Goal: Transaction & Acquisition: Book appointment/travel/reservation

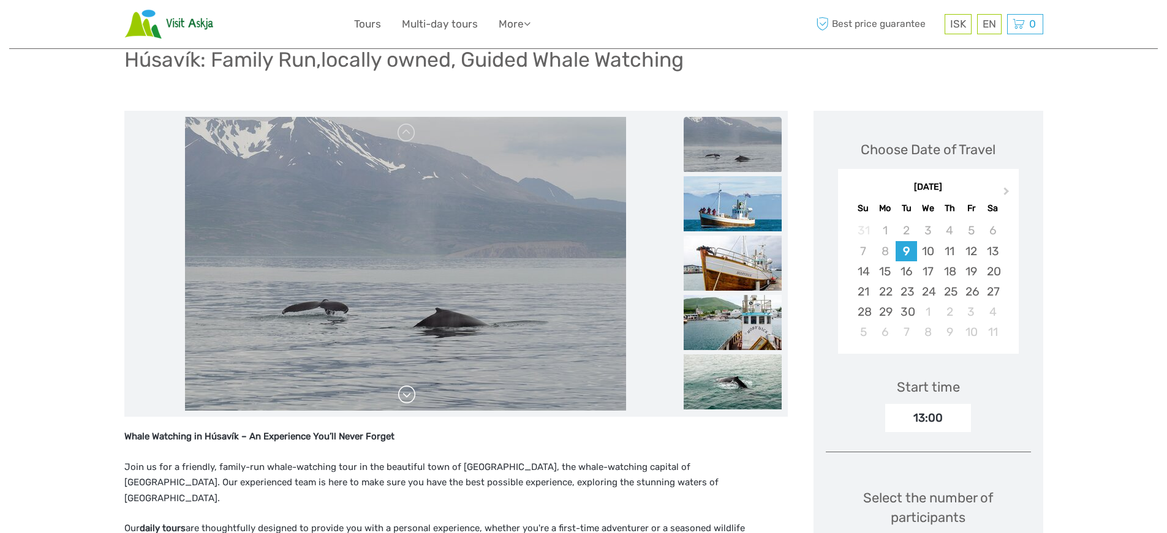
click at [406, 395] on link at bounding box center [407, 395] width 20 height 20
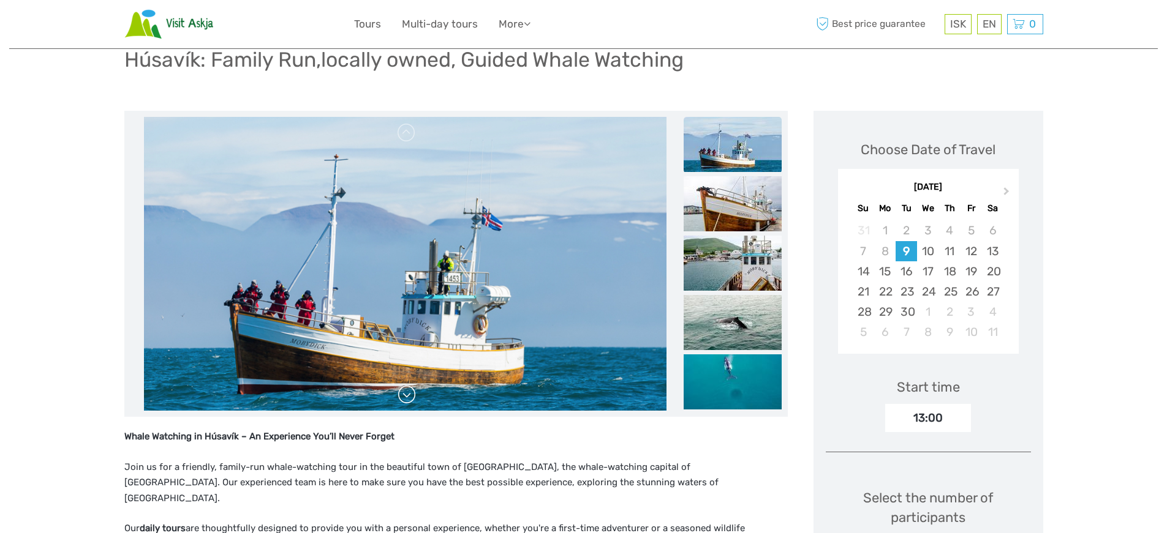
click at [406, 395] on link at bounding box center [407, 395] width 20 height 20
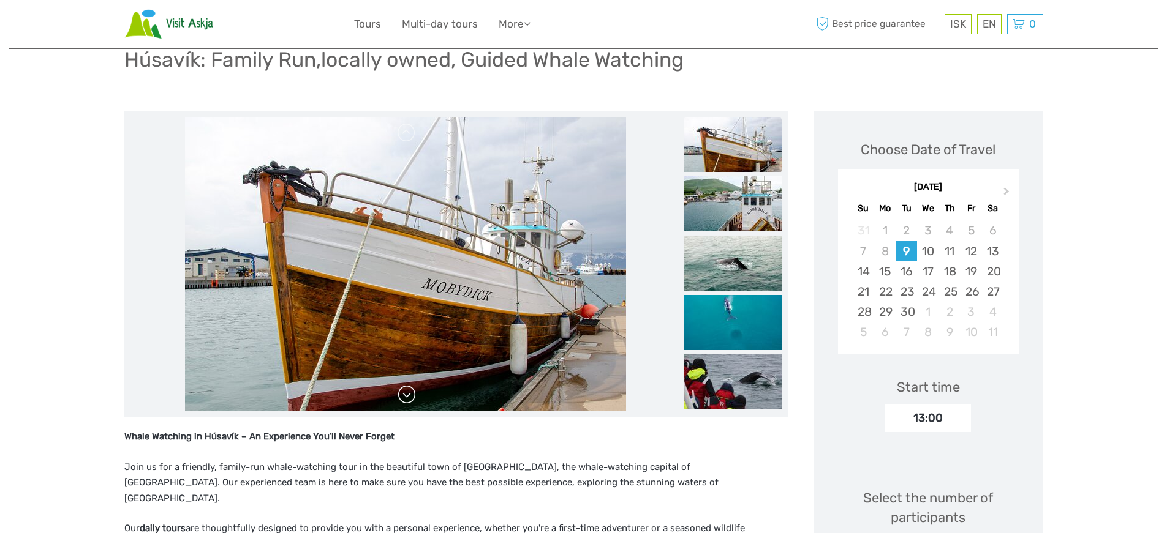
click at [406, 395] on link at bounding box center [407, 395] width 20 height 20
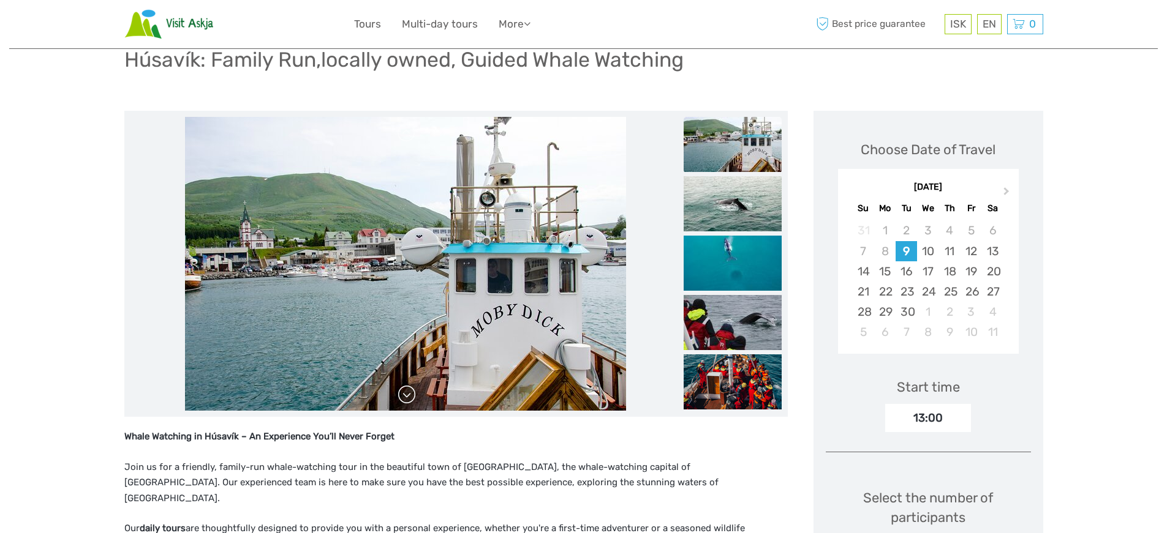
click at [406, 395] on link at bounding box center [407, 395] width 20 height 20
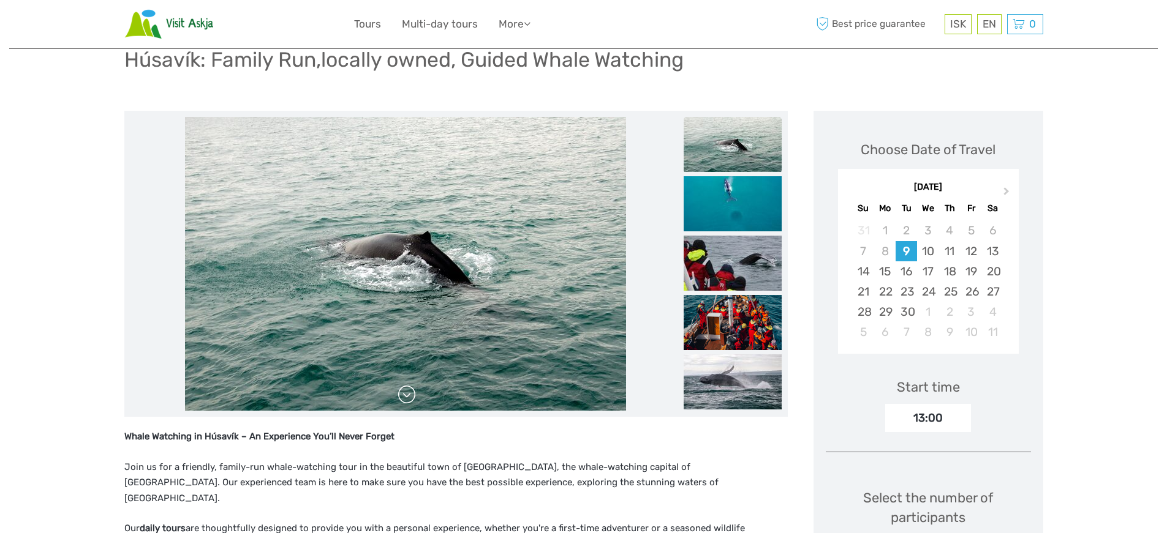
click at [406, 395] on link at bounding box center [407, 395] width 20 height 20
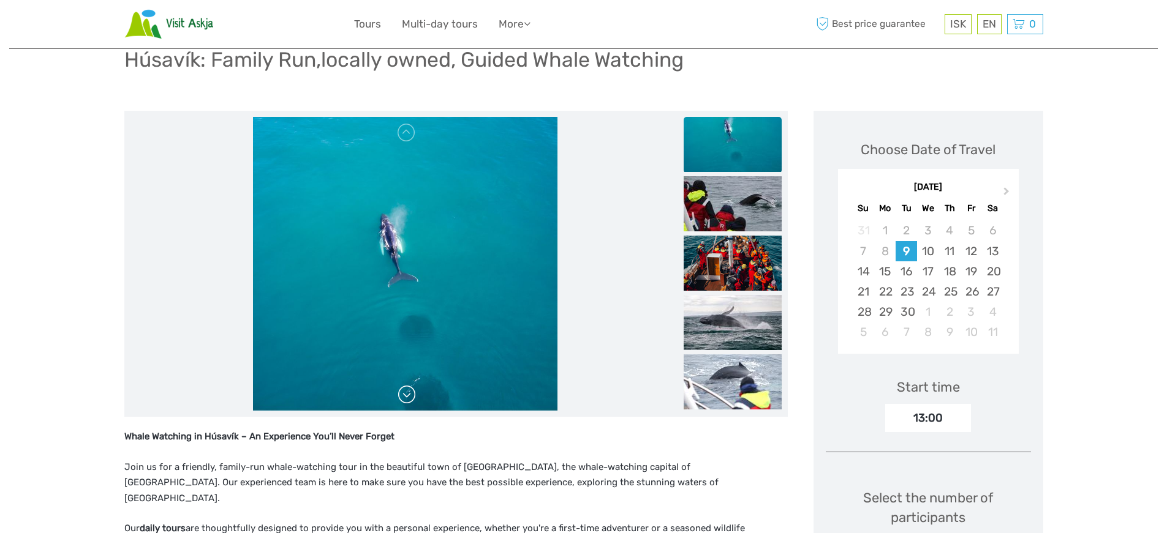
click at [406, 395] on link at bounding box center [407, 395] width 20 height 20
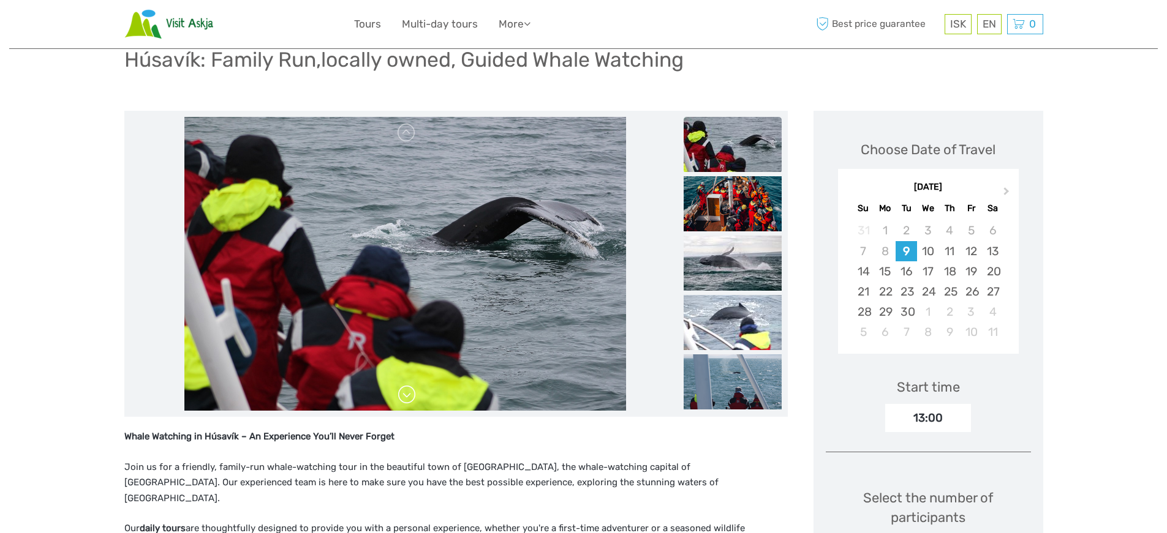
click at [406, 395] on link at bounding box center [407, 395] width 20 height 20
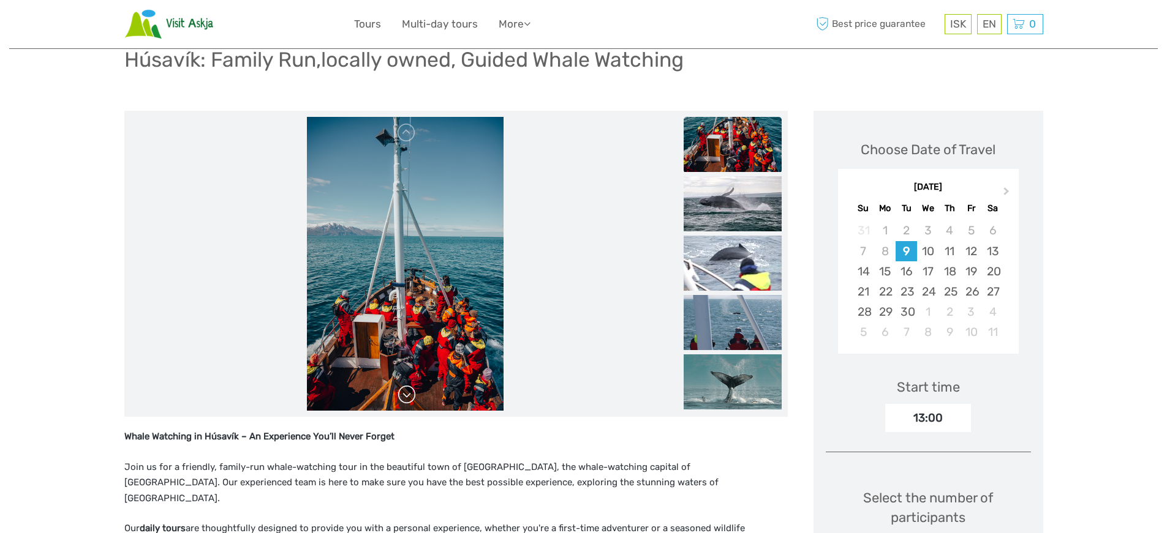
click at [406, 395] on link at bounding box center [407, 395] width 20 height 20
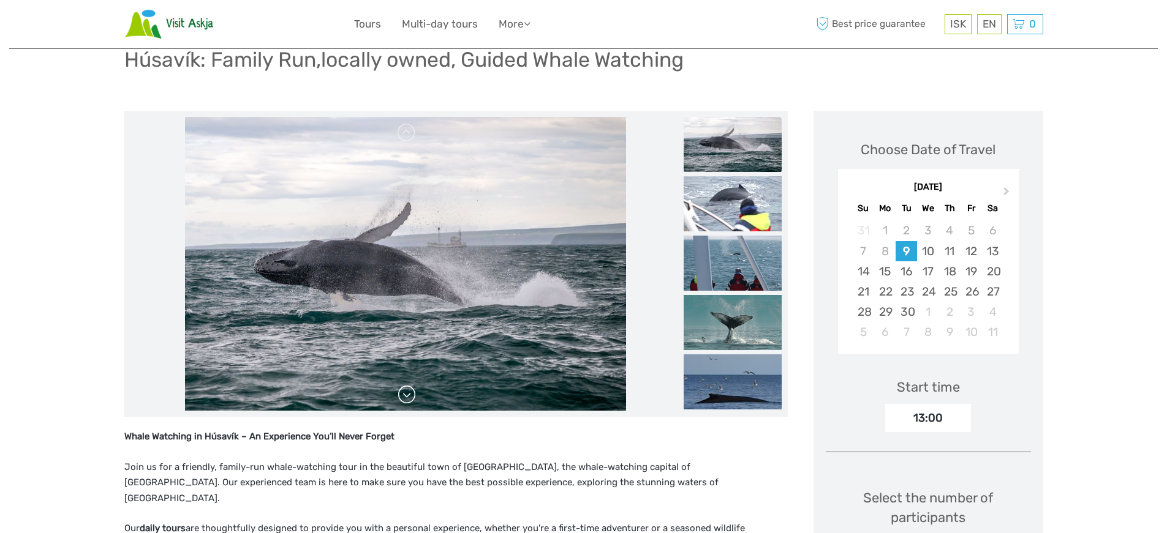
click at [406, 395] on link at bounding box center [407, 395] width 20 height 20
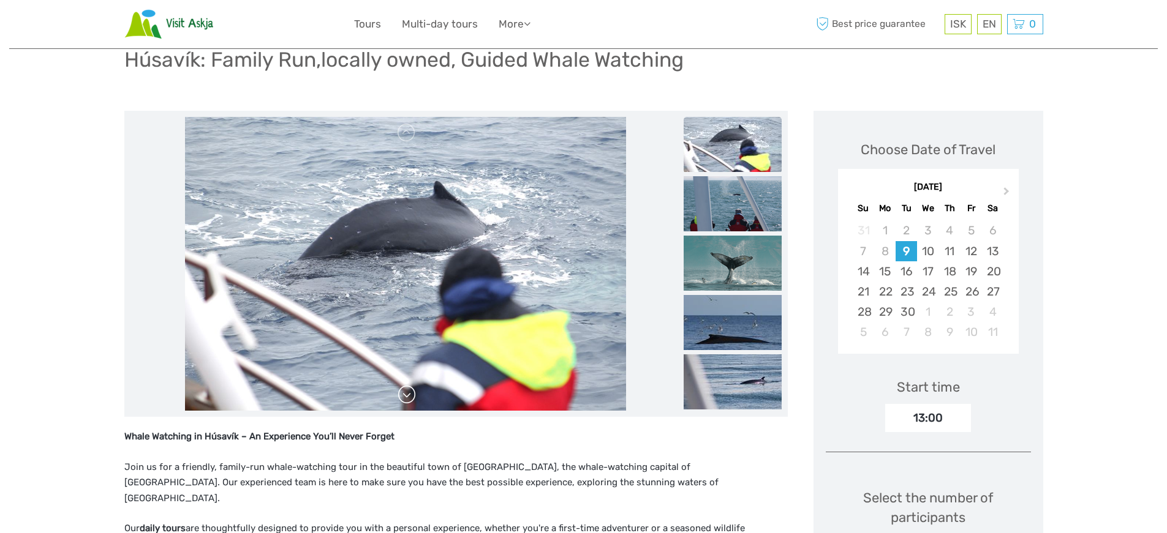
click at [406, 395] on link at bounding box center [407, 395] width 20 height 20
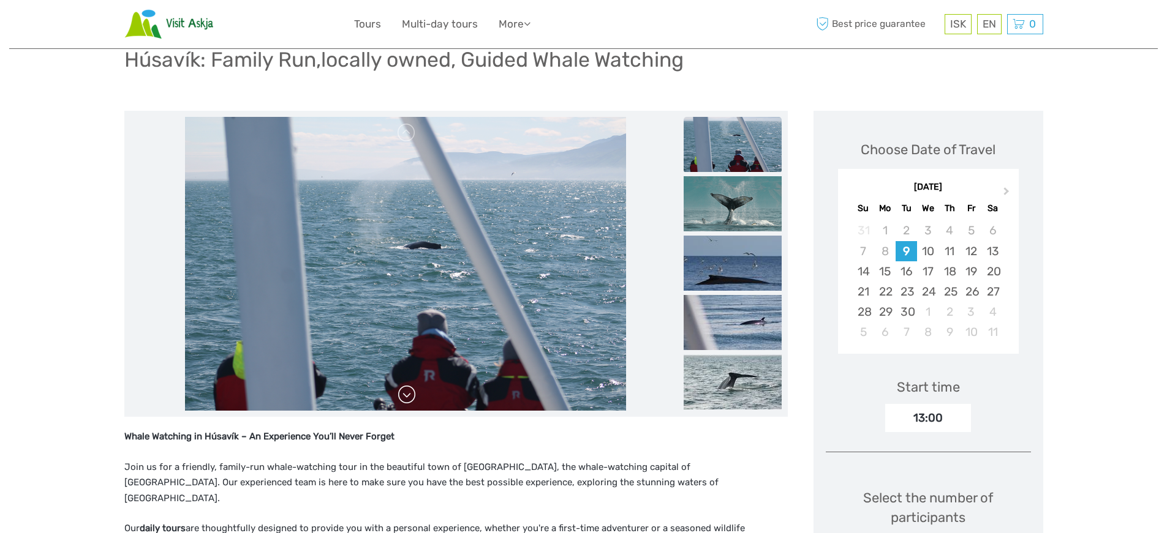
click at [406, 395] on link at bounding box center [407, 395] width 20 height 20
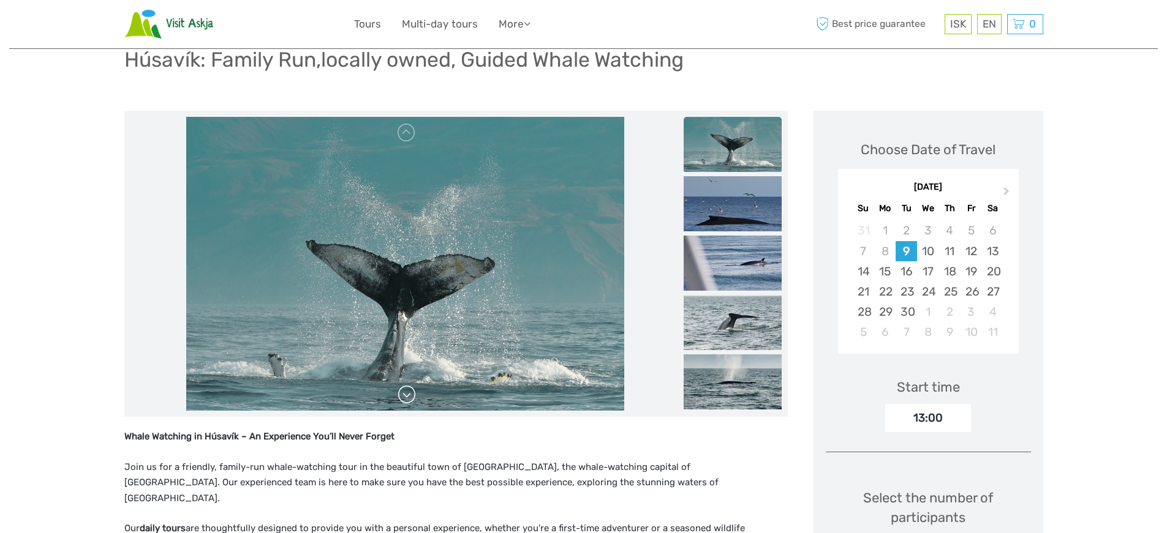
click at [406, 395] on link at bounding box center [407, 395] width 20 height 20
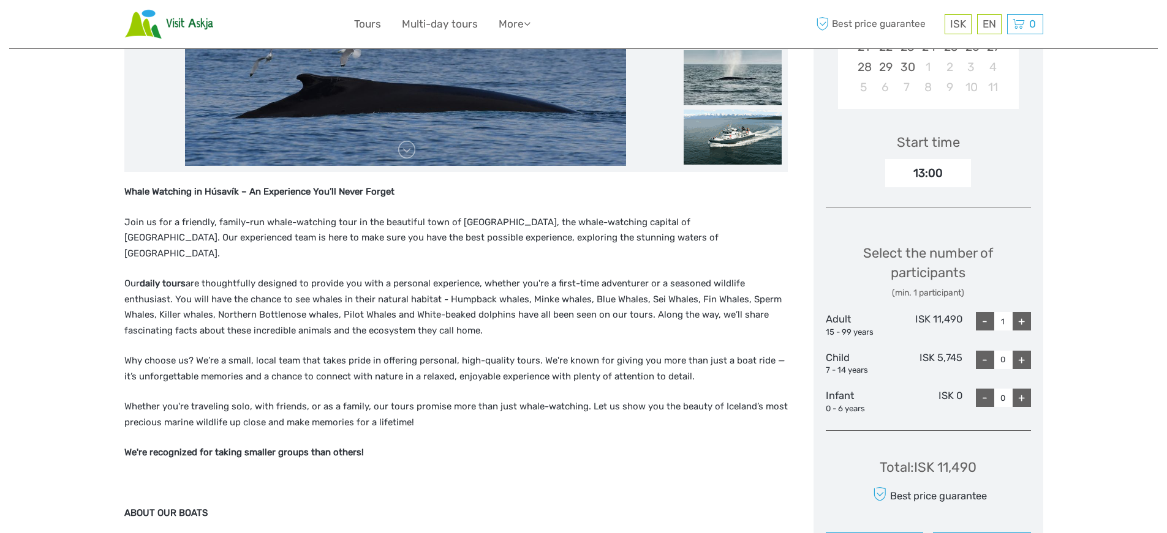
scroll to position [337, 0]
drag, startPoint x: 933, startPoint y: 318, endPoint x: 961, endPoint y: 320, distance: 28.8
click at [961, 320] on div "ISK 11,490" at bounding box center [927, 325] width 69 height 26
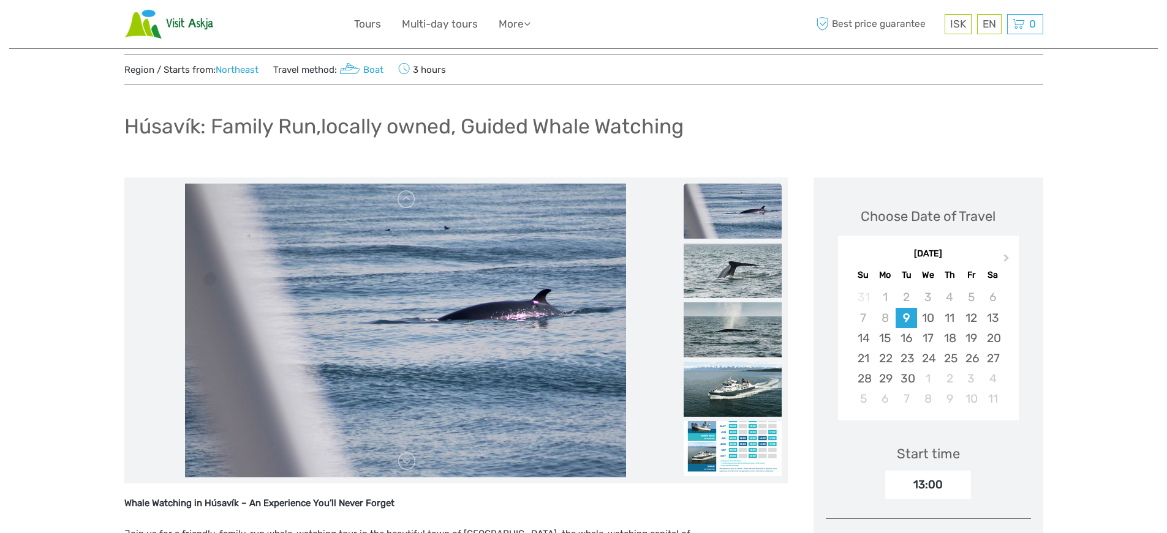
scroll to position [90, 0]
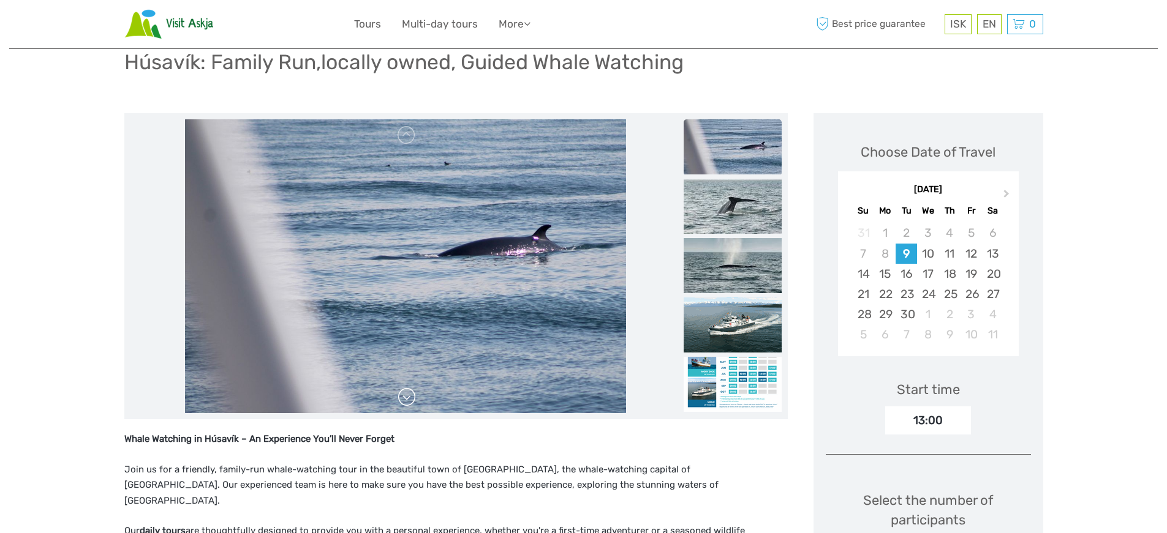
click at [406, 399] on link at bounding box center [407, 398] width 20 height 20
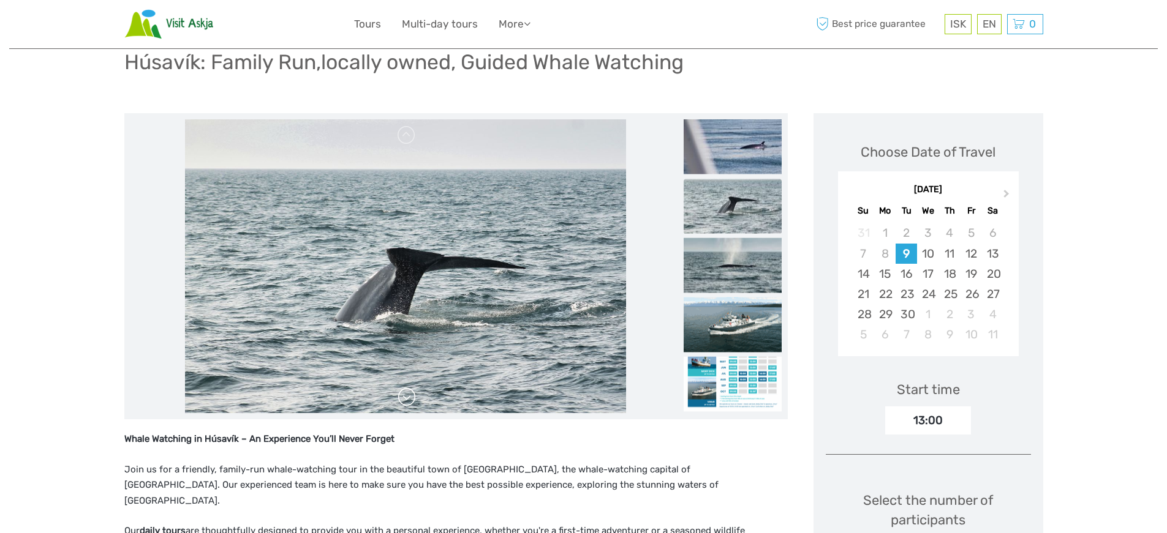
click at [406, 399] on link at bounding box center [407, 398] width 20 height 20
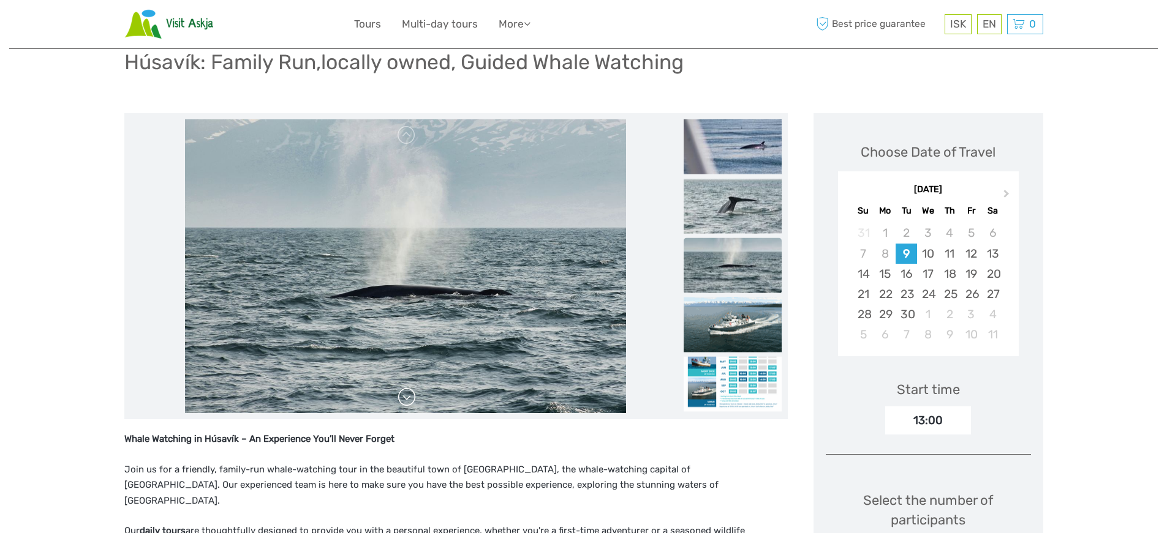
click at [406, 399] on link at bounding box center [407, 398] width 20 height 20
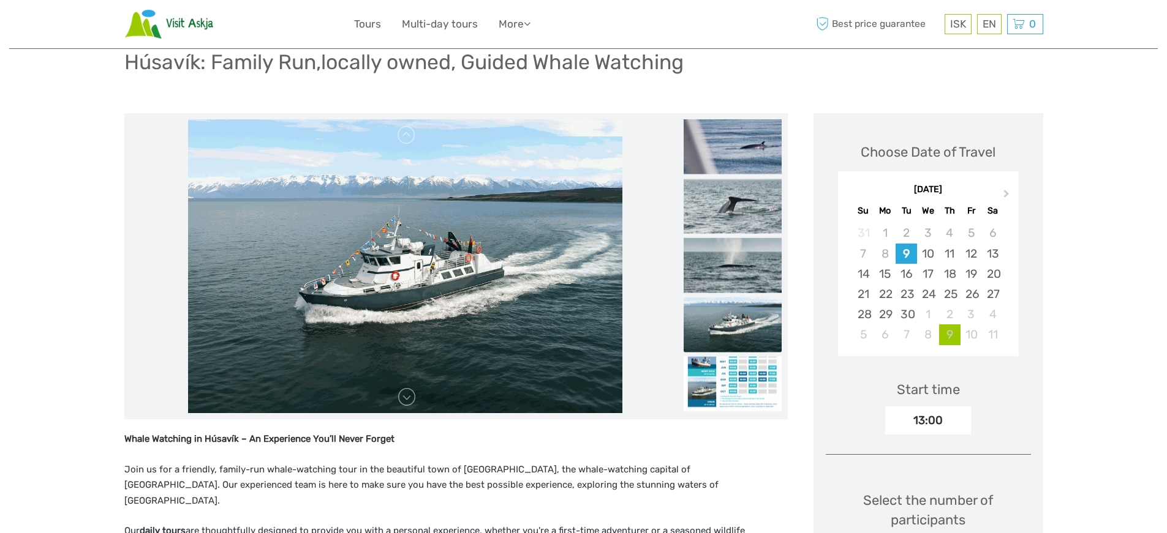
scroll to position [296, 0]
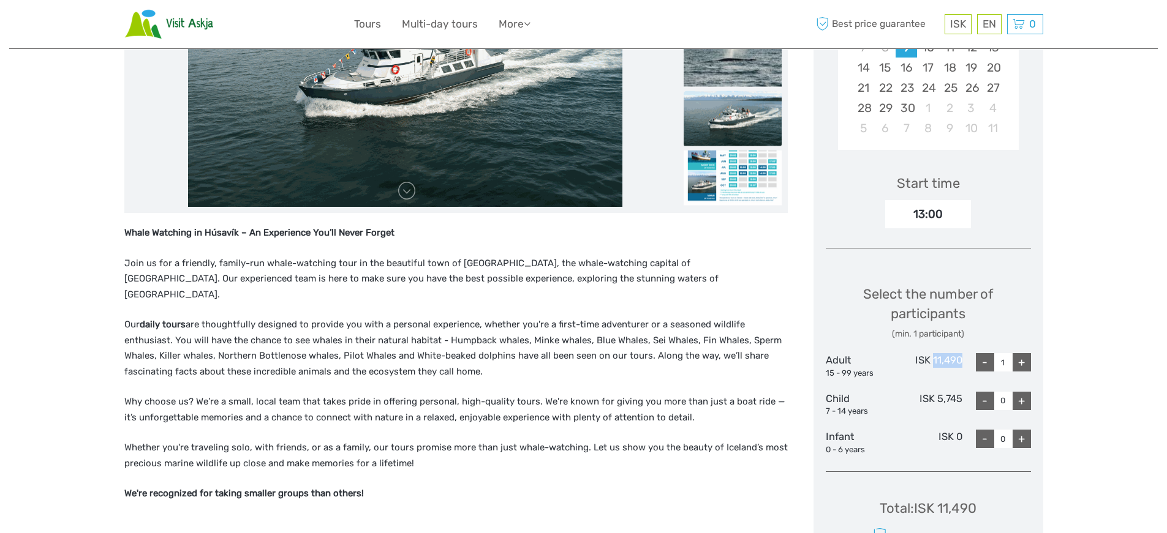
copy div "11,490"
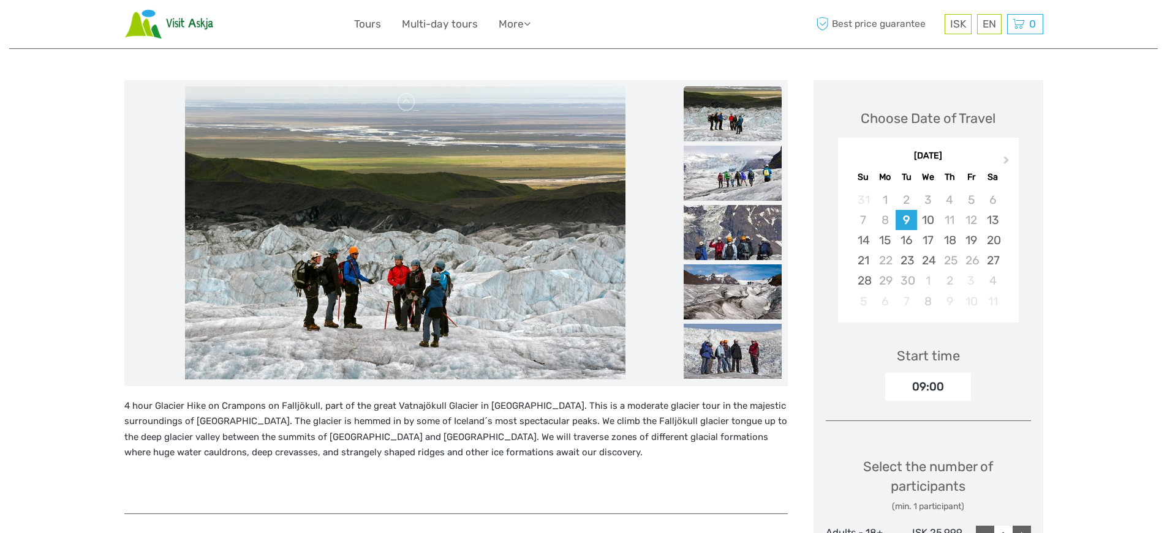
scroll to position [102, 0]
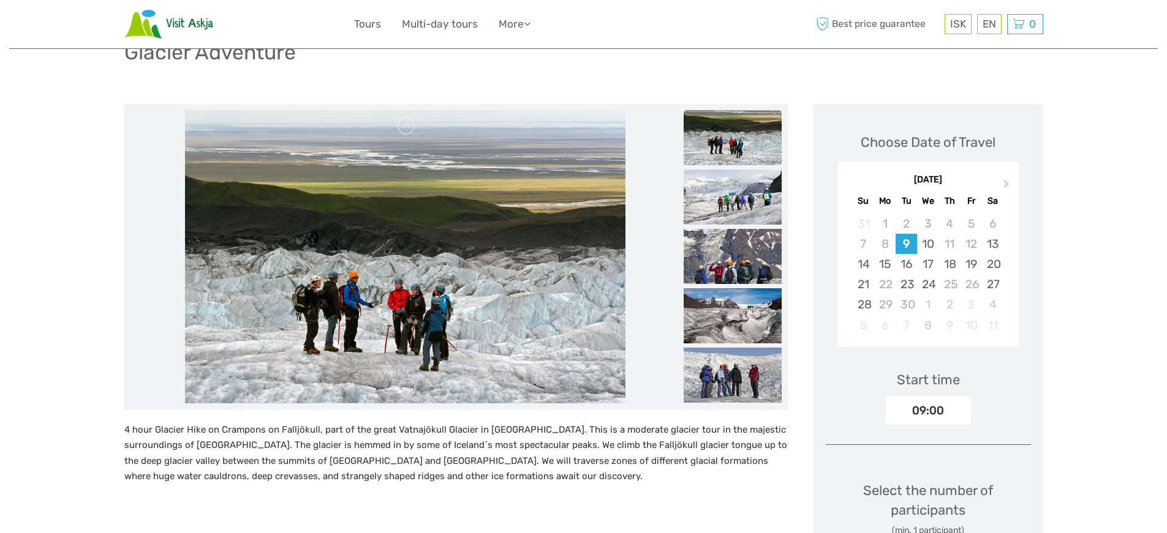
click at [735, 192] on img at bounding box center [732, 197] width 98 height 55
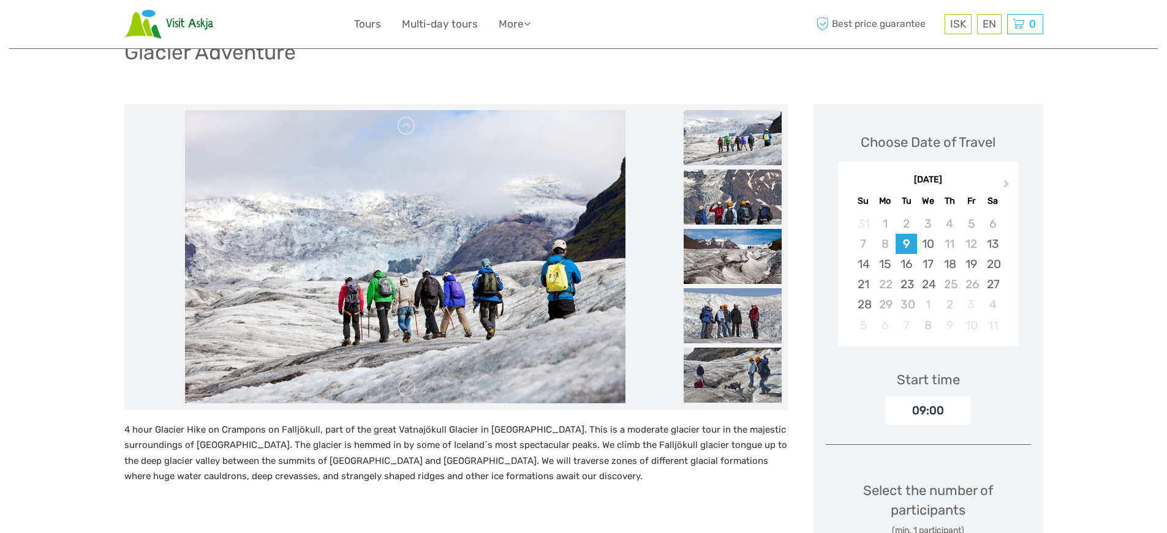
click at [721, 212] on img at bounding box center [732, 197] width 98 height 55
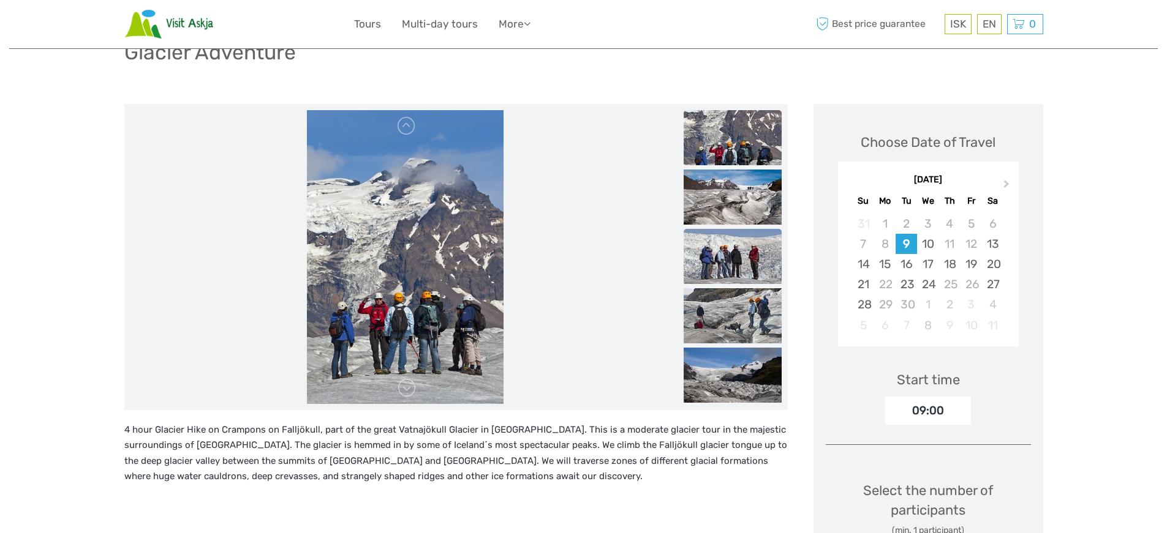
click at [709, 233] on img at bounding box center [732, 256] width 98 height 55
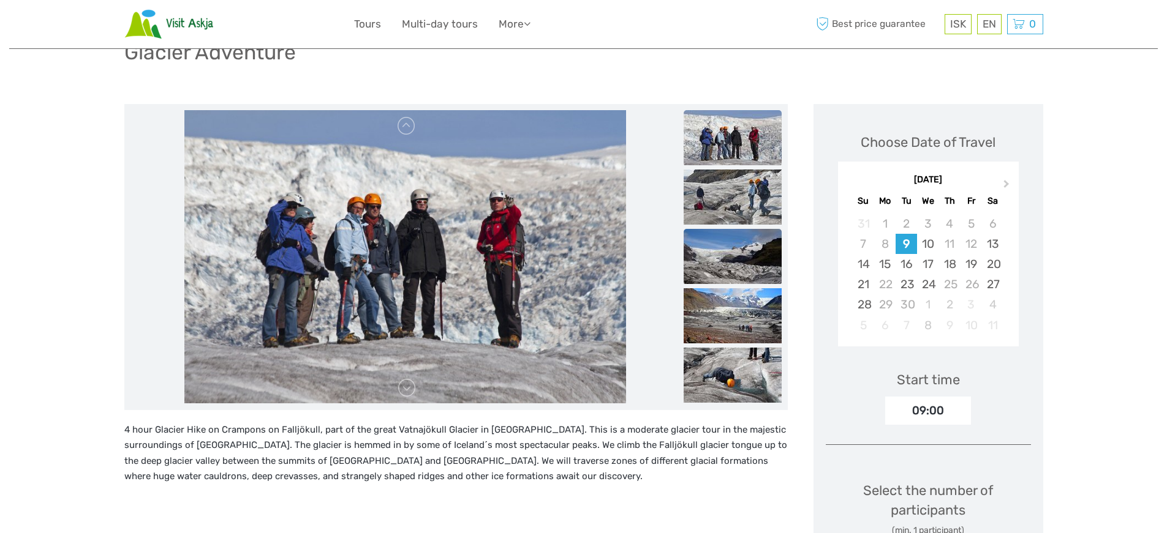
click at [710, 260] on img at bounding box center [732, 256] width 98 height 55
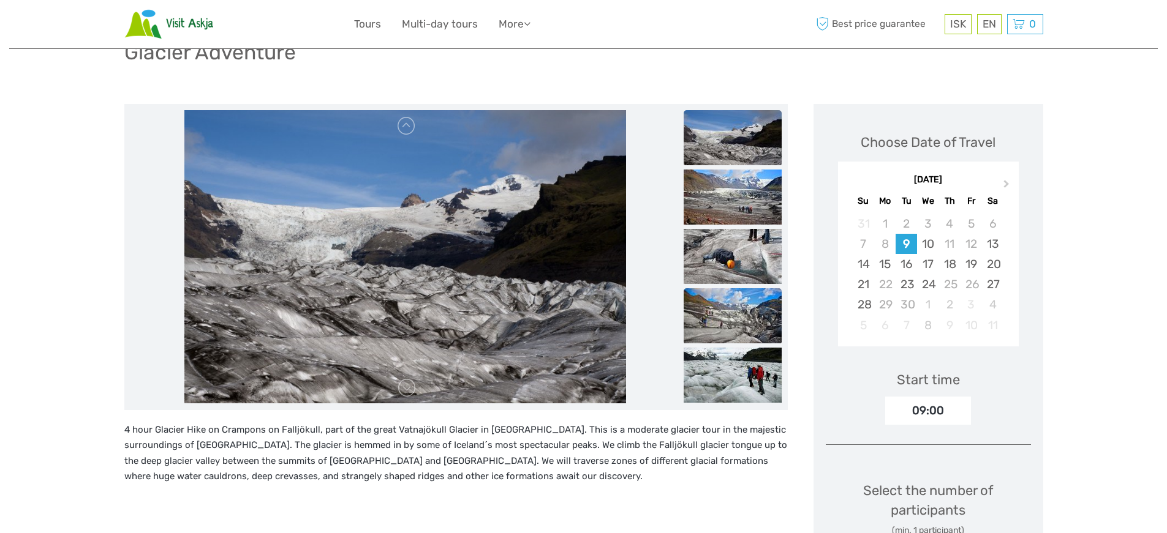
click at [711, 298] on img at bounding box center [732, 315] width 98 height 55
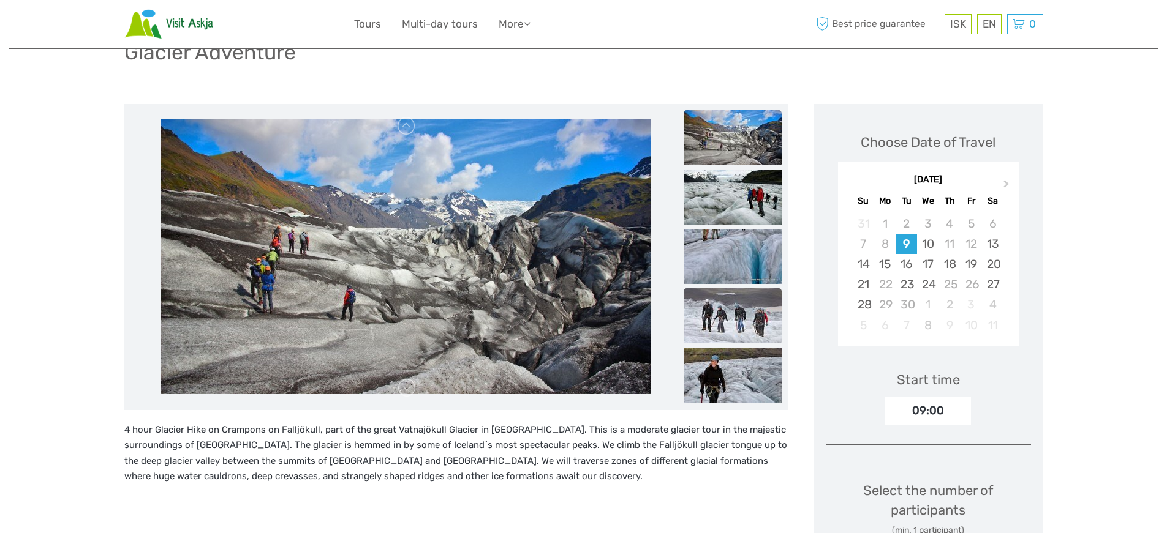
click at [711, 321] on img at bounding box center [732, 315] width 98 height 55
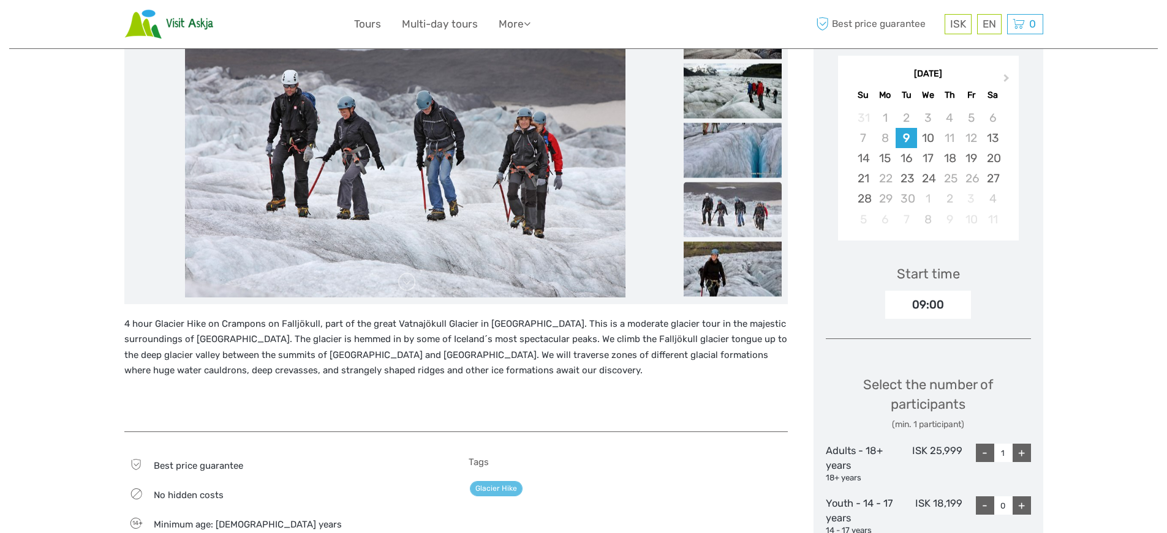
scroll to position [226, 0]
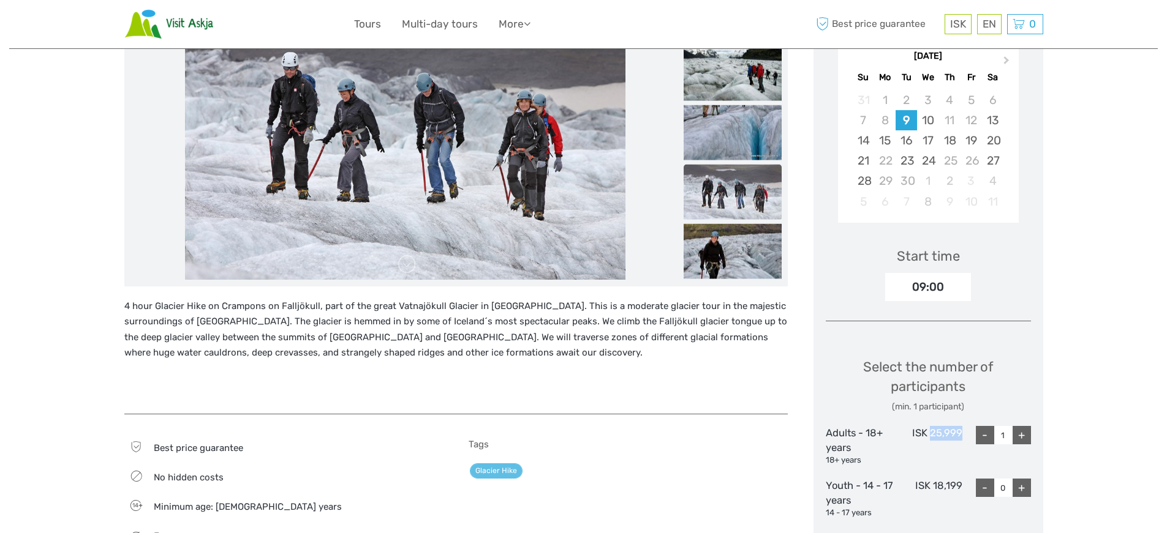
drag, startPoint x: 931, startPoint y: 432, endPoint x: 964, endPoint y: 432, distance: 33.1
click at [964, 432] on div "Adults - 18+ years 18+ years ISK 25,999 - 1 +" at bounding box center [927, 446] width 205 height 40
click at [957, 451] on div "ISK 25,999" at bounding box center [927, 446] width 69 height 40
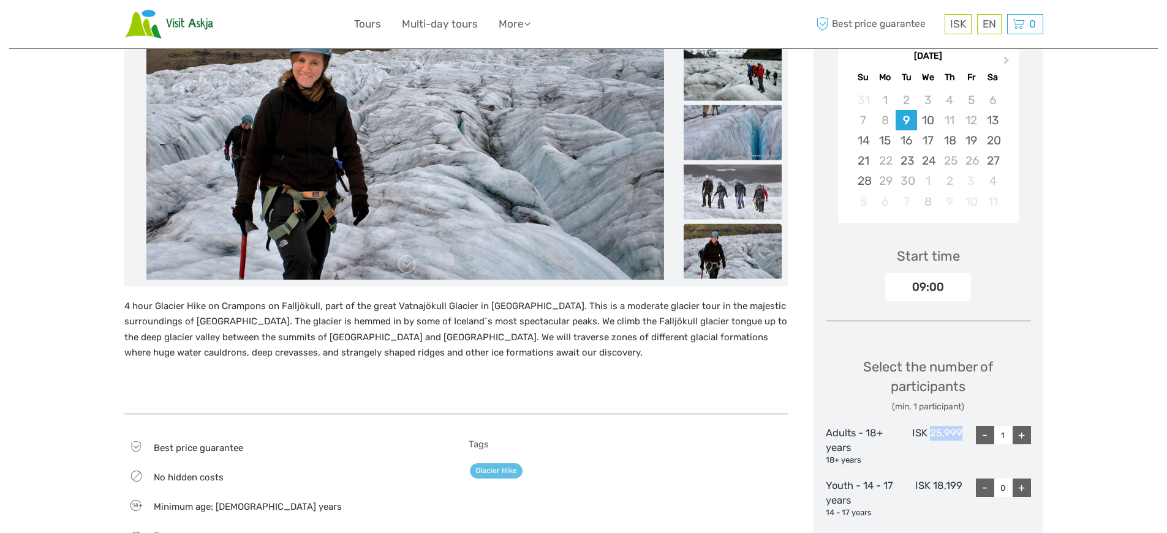
drag, startPoint x: 931, startPoint y: 431, endPoint x: 960, endPoint y: 432, distance: 28.8
click at [960, 432] on div "ISK 25,999" at bounding box center [927, 446] width 69 height 40
copy div "25,999"
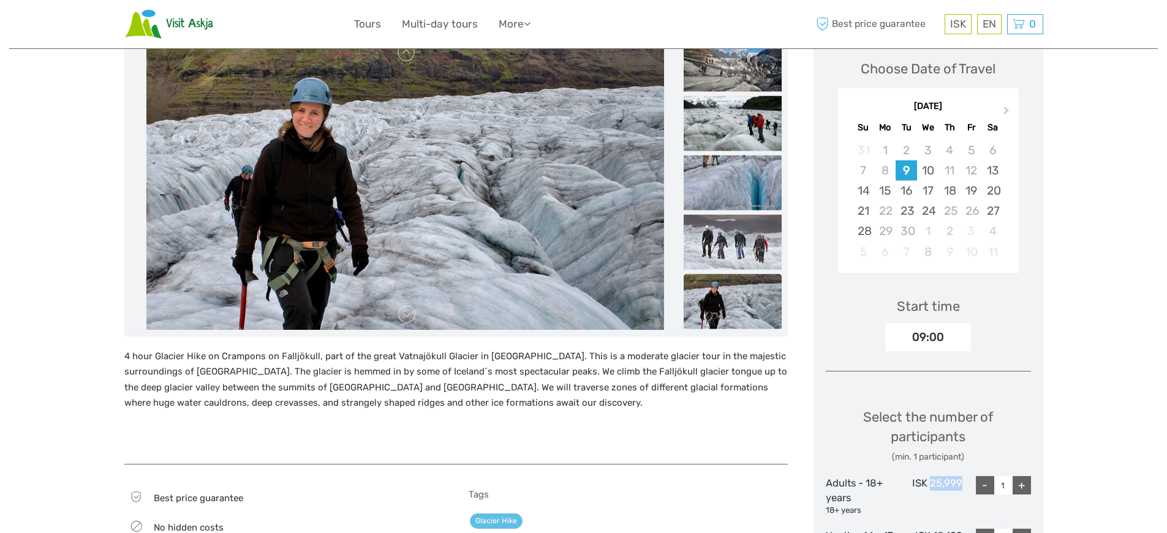
scroll to position [103, 0]
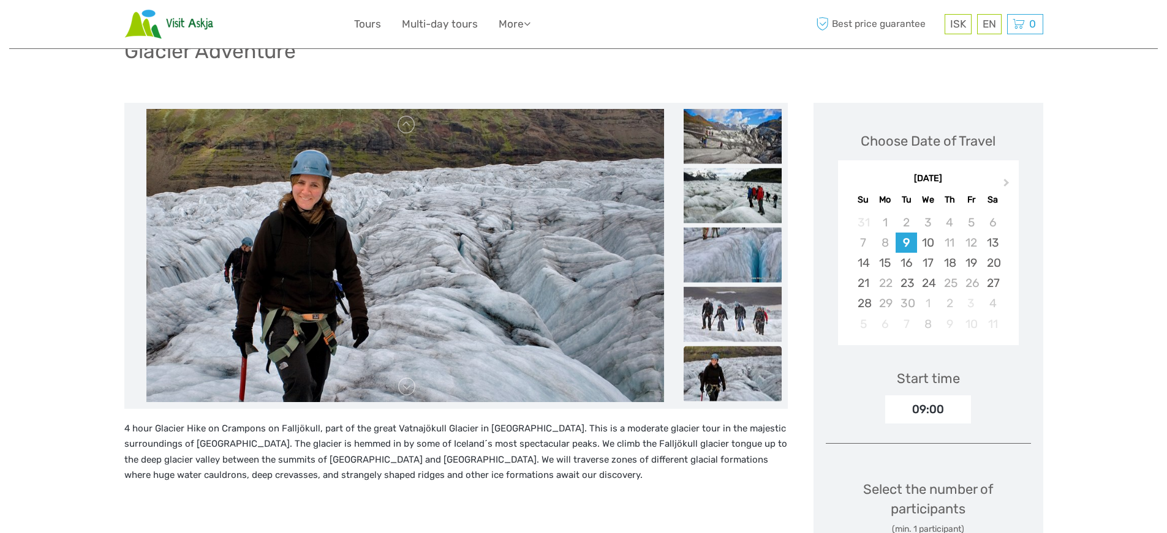
click at [754, 377] on img at bounding box center [732, 373] width 98 height 55
click at [732, 329] on img at bounding box center [732, 314] width 98 height 55
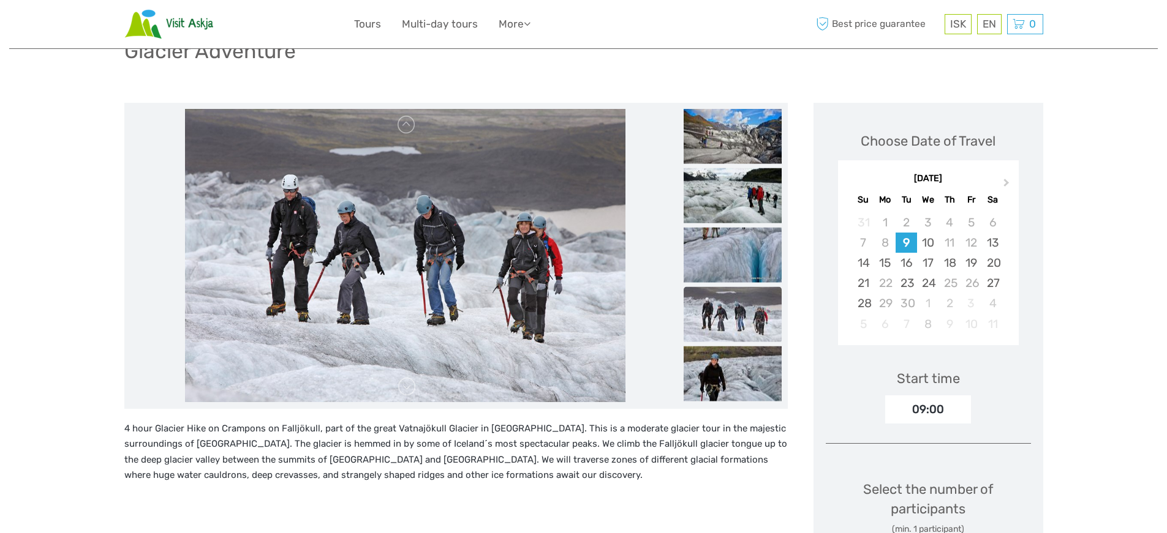
click at [706, 252] on img at bounding box center [732, 254] width 98 height 55
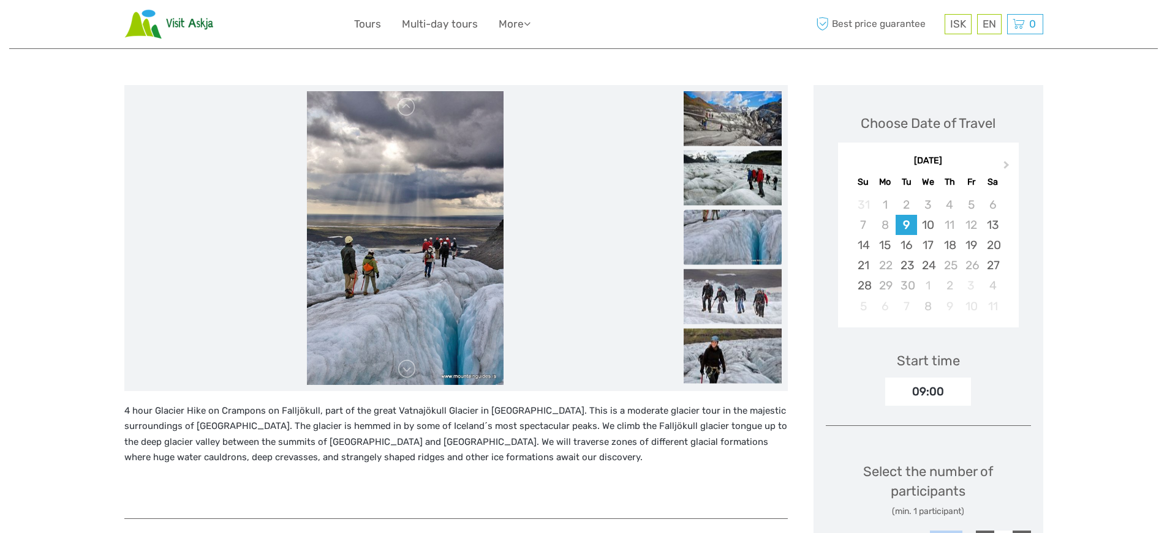
scroll to position [122, 0]
click at [707, 356] on img at bounding box center [732, 355] width 98 height 55
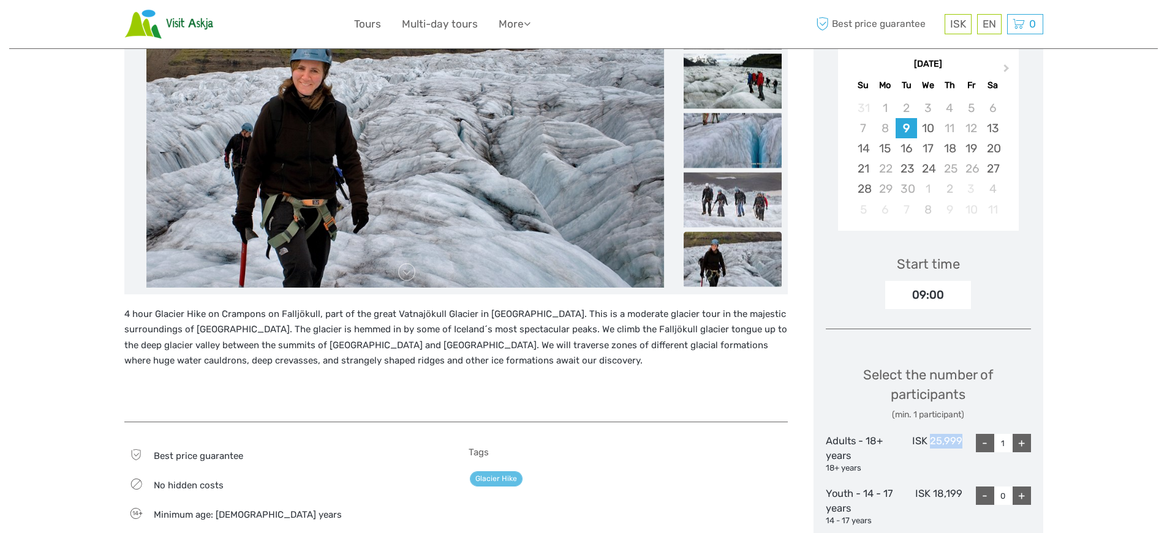
scroll to position [269, 0]
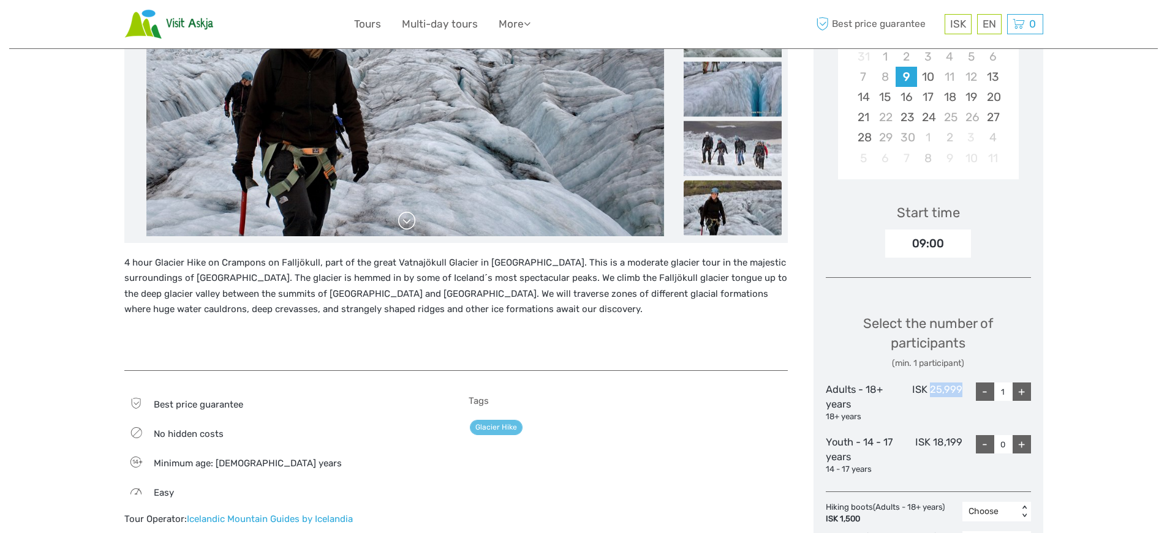
click at [411, 216] on link at bounding box center [407, 221] width 20 height 20
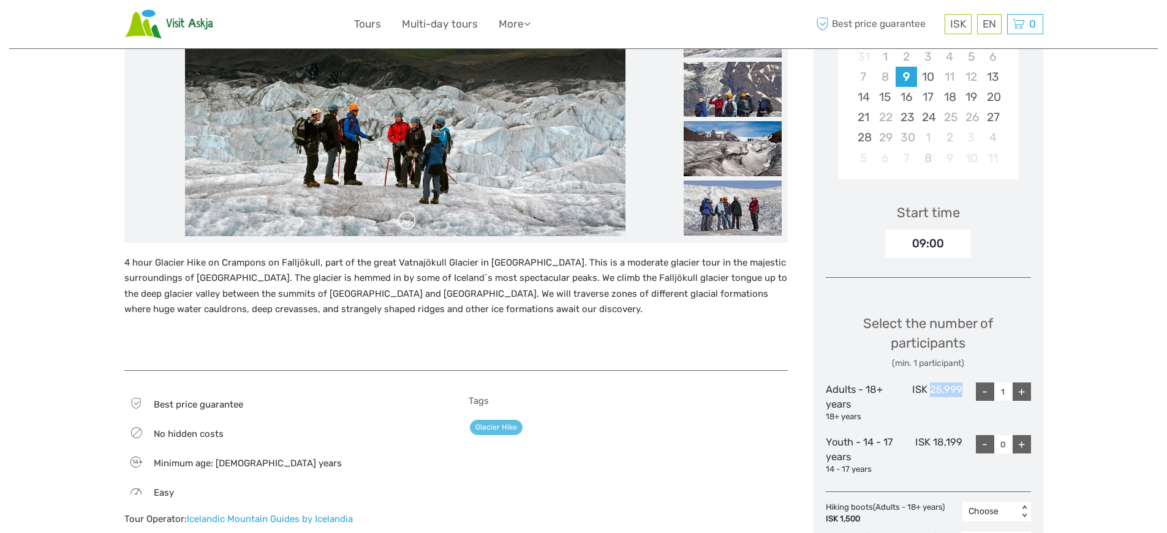
click at [411, 216] on link at bounding box center [407, 221] width 20 height 20
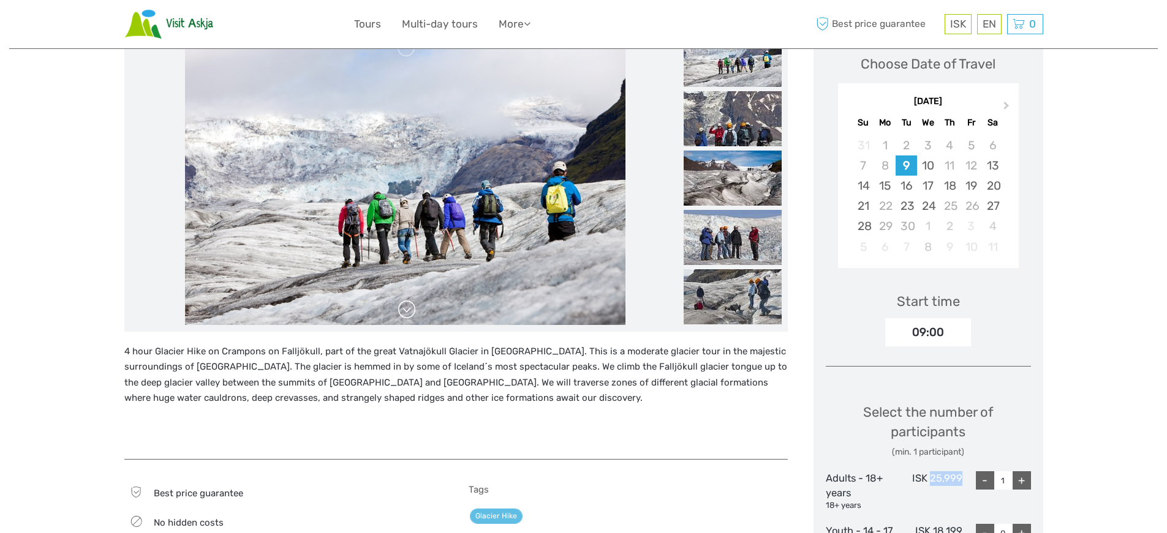
scroll to position [178, 0]
